Goal: Task Accomplishment & Management: Use online tool/utility

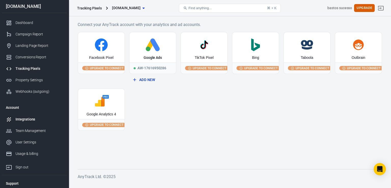
click at [31, 114] on link "Integrations" at bounding box center [34, 119] width 65 height 11
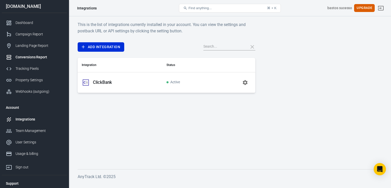
click at [35, 59] on div "Conversions Report" at bounding box center [39, 56] width 47 height 5
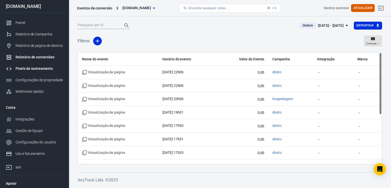
click at [47, 67] on font "Pixels de rastreamento" at bounding box center [34, 68] width 37 height 4
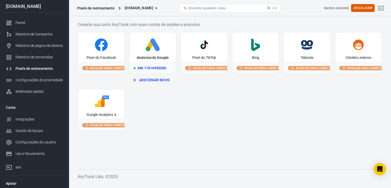
click at [160, 53] on div "Anúncios do Google" at bounding box center [153, 47] width 46 height 30
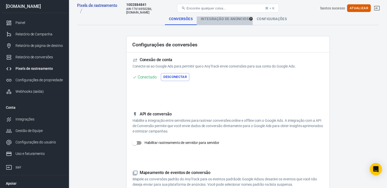
click at [233, 21] on font "Integração de anúncios" at bounding box center [225, 19] width 48 height 4
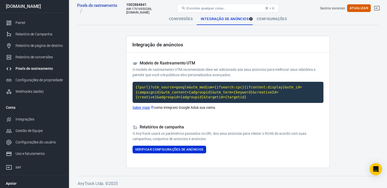
click at [280, 21] on font "Configurações" at bounding box center [272, 19] width 30 height 4
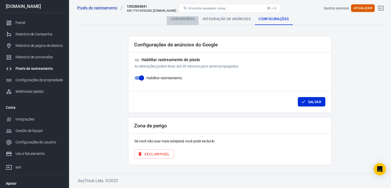
click at [185, 19] on font "Conversões" at bounding box center [183, 19] width 24 height 4
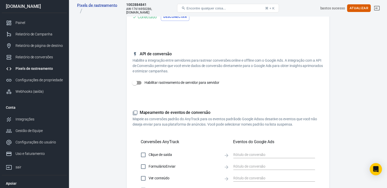
scroll to position [13, 0]
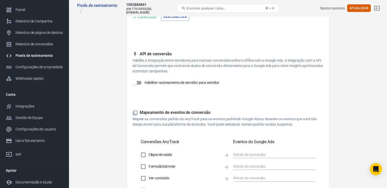
click at [36, 59] on link "Pixels de rastreamento" at bounding box center [34, 55] width 65 height 11
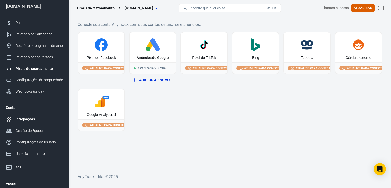
click at [29, 121] on div "Integrações" at bounding box center [39, 119] width 47 height 5
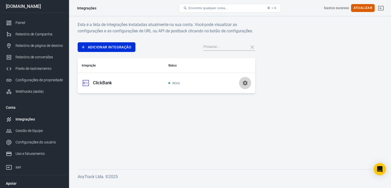
click at [243, 84] on icon "button" at bounding box center [245, 82] width 5 height 5
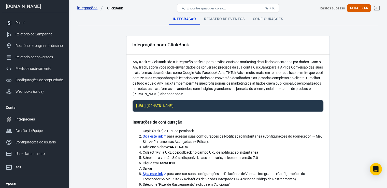
scroll to position [1, 0]
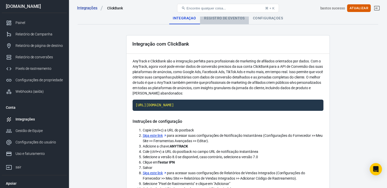
click at [226, 18] on font "Registro de eventos" at bounding box center [224, 18] width 41 height 4
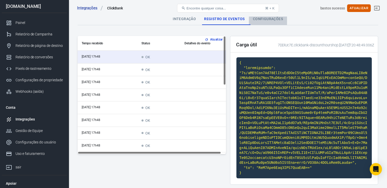
click at [264, 20] on font "Configurações" at bounding box center [268, 19] width 30 height 4
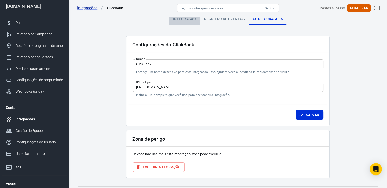
click at [183, 19] on font "Integração" at bounding box center [184, 19] width 23 height 4
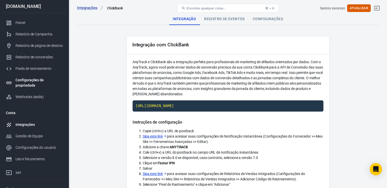
click at [33, 84] on font "Configurações de propriedade" at bounding box center [30, 82] width 28 height 9
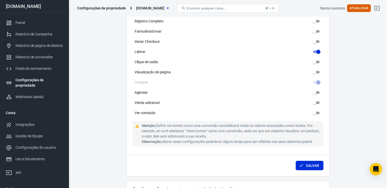
scroll to position [308, 0]
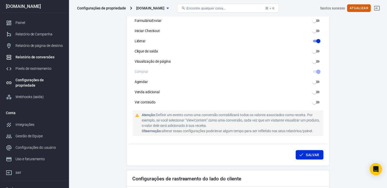
click at [41, 58] on font "Relatório de conversões" at bounding box center [35, 57] width 39 height 4
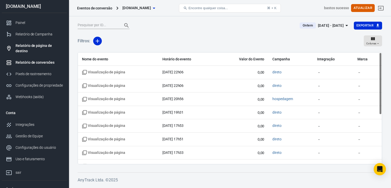
click at [38, 46] on font "Relatório de página de destino" at bounding box center [34, 48] width 36 height 9
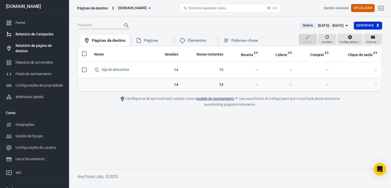
click at [36, 34] on font "Relatório de Campanha" at bounding box center [35, 34] width 38 height 4
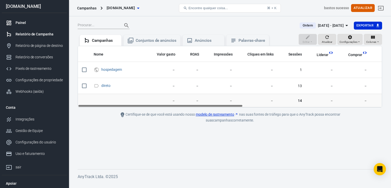
click at [21, 25] on div "Painel" at bounding box center [39, 22] width 47 height 5
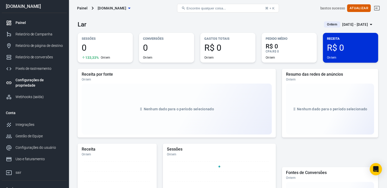
click at [40, 82] on font "Configurações de propriedade" at bounding box center [30, 82] width 28 height 9
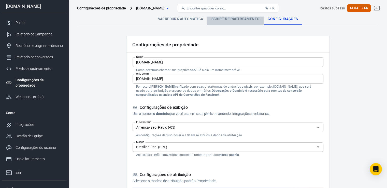
click at [236, 21] on link "Script de rastreamento" at bounding box center [235, 19] width 56 height 12
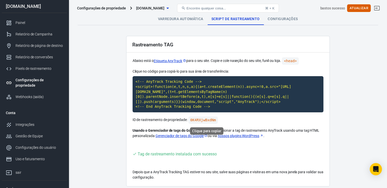
click at [192, 121] on code "0K4RXjwBxdNm" at bounding box center [203, 119] width 30 height 7
drag, startPoint x: 192, startPoint y: 121, endPoint x: 206, endPoint y: 119, distance: 13.4
click at [206, 119] on code "0K4RXjwBxdNm" at bounding box center [203, 119] width 30 height 7
click at [189, 123] on p "ID de rastreamento de propriedade: 0K4RXjwBxdNm" at bounding box center [228, 119] width 191 height 7
drag, startPoint x: 190, startPoint y: 119, endPoint x: 217, endPoint y: 118, distance: 27.0
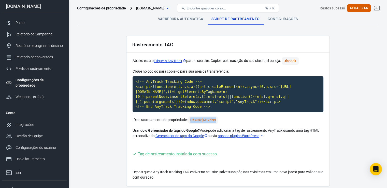
click at [218, 118] on p "ID de rastreamento de propriedade: 0K4RXjwBxdNm" at bounding box center [228, 119] width 191 height 7
copy code "0K4RXjwBxdNm"
